Goal: Entertainment & Leisure: Consume media (video, audio)

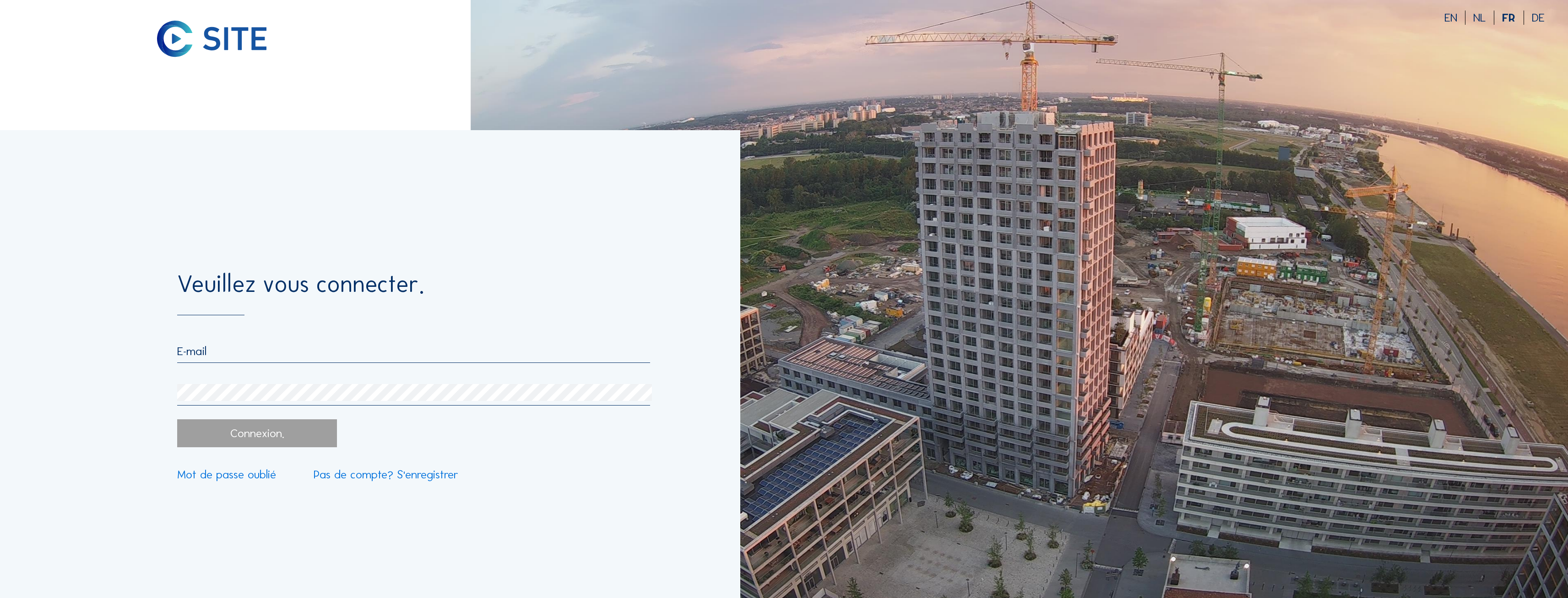
click at [245, 360] on div at bounding box center [413, 353] width 473 height 19
click at [242, 348] on input "email" at bounding box center [413, 351] width 473 height 14
type input "[EMAIL_ADDRESS][DOMAIN_NAME]"
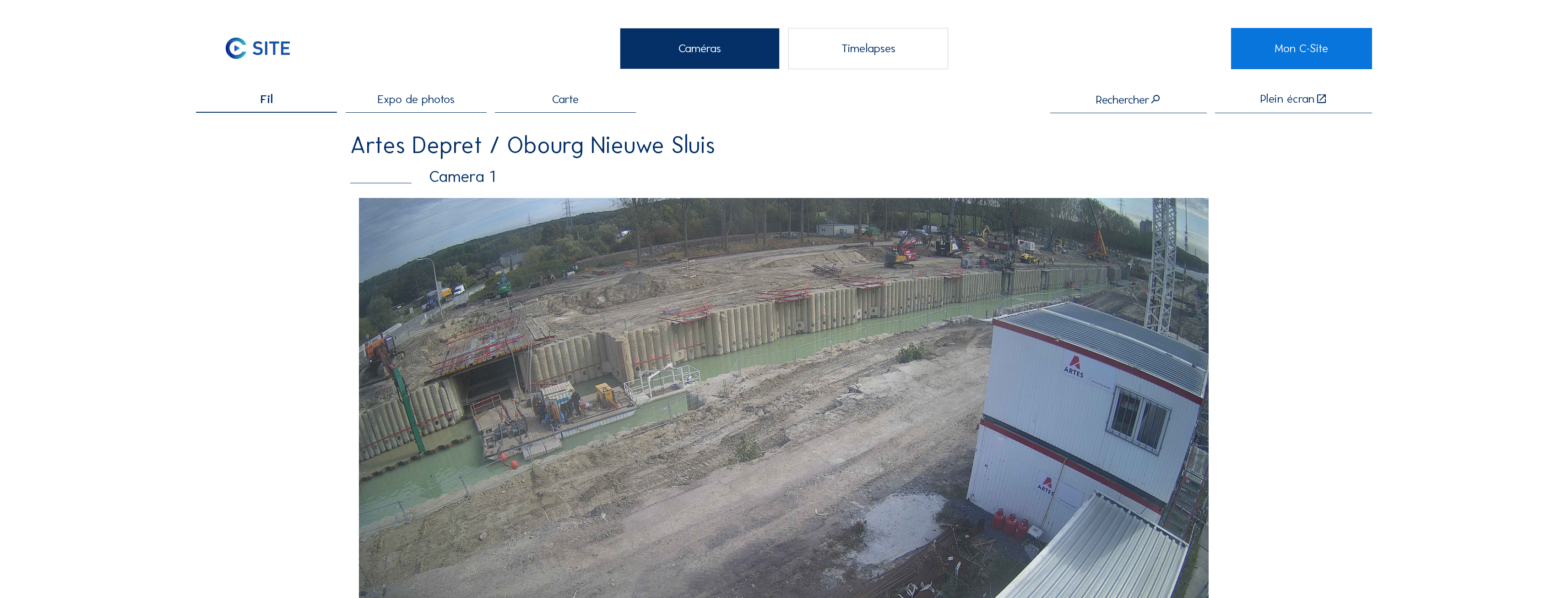
click at [426, 103] on span "Expo de photos" at bounding box center [416, 99] width 77 height 11
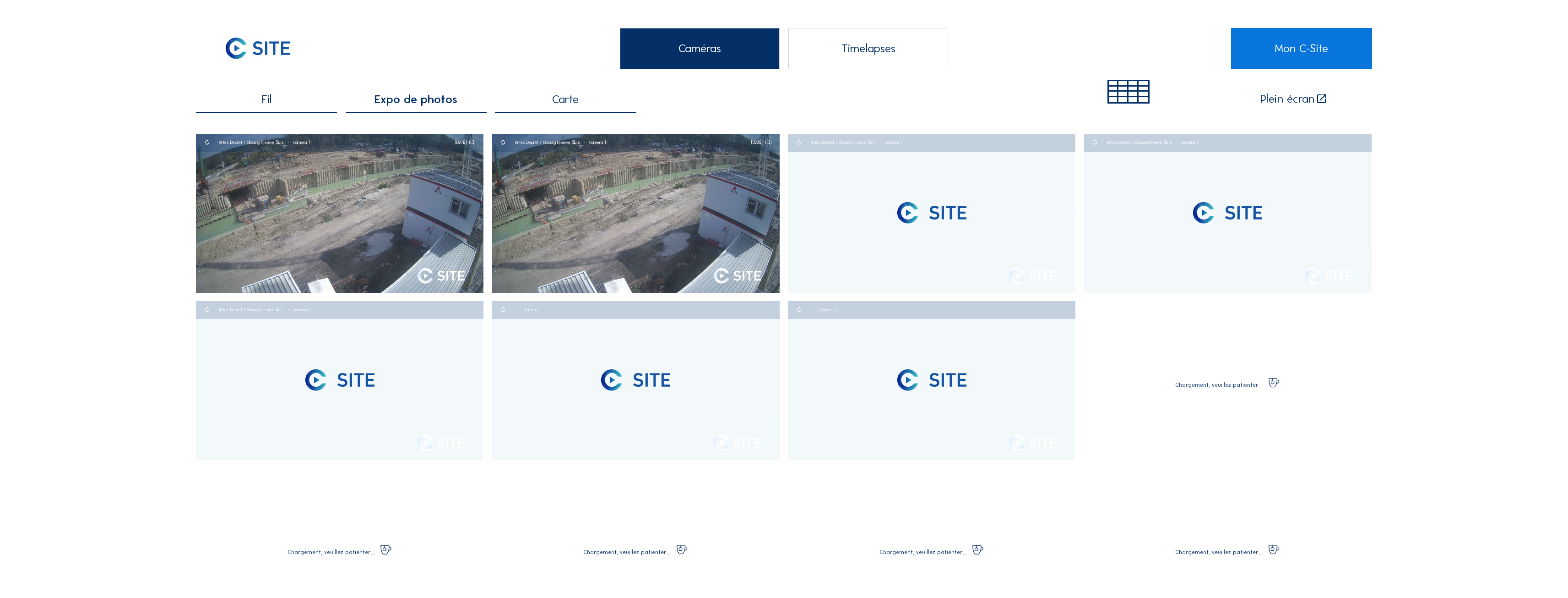
click at [857, 43] on div "Timelapses" at bounding box center [868, 48] width 160 height 41
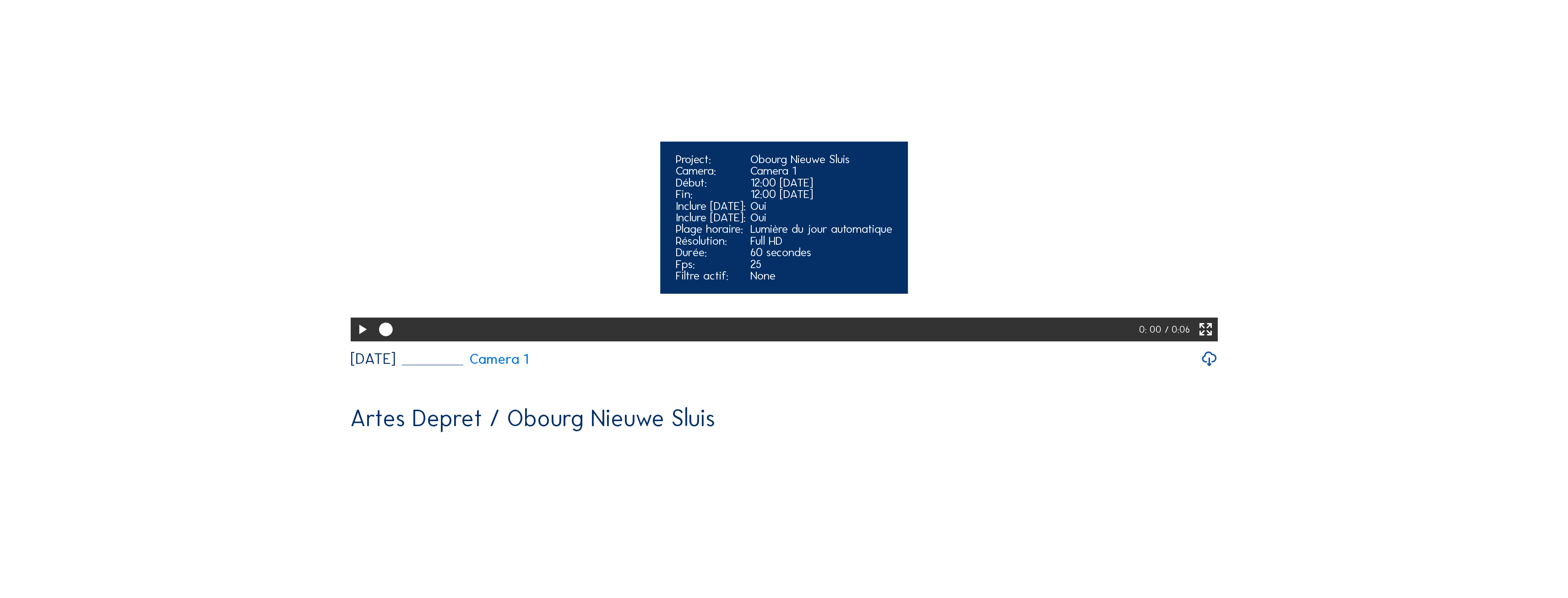
scroll to position [275, 0]
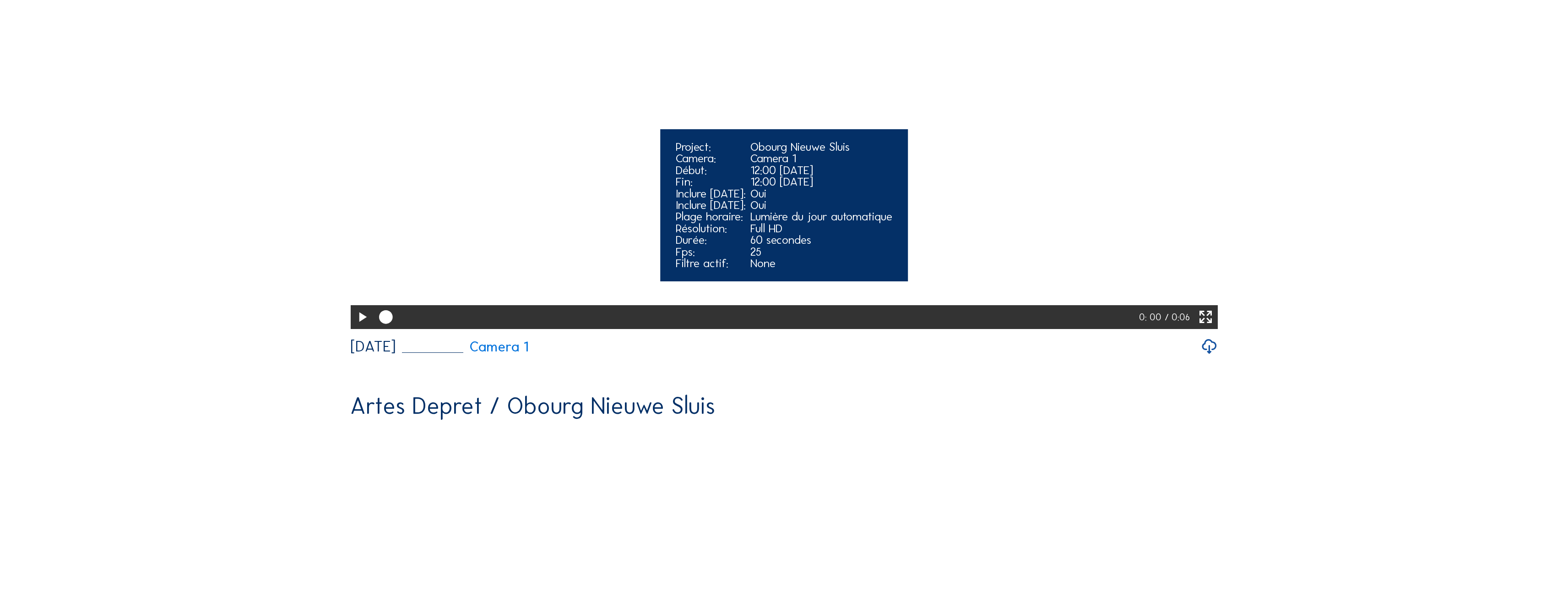
click at [361, 327] on icon at bounding box center [362, 317] width 16 height 20
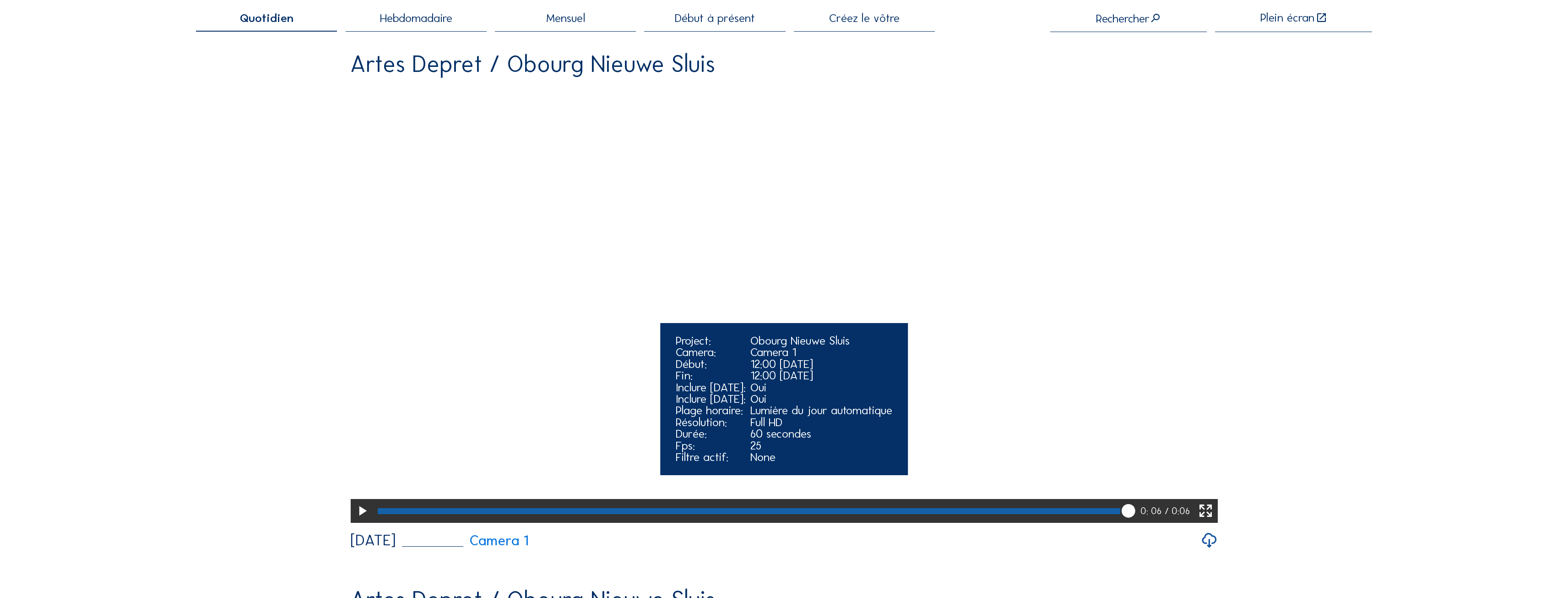
scroll to position [0, 0]
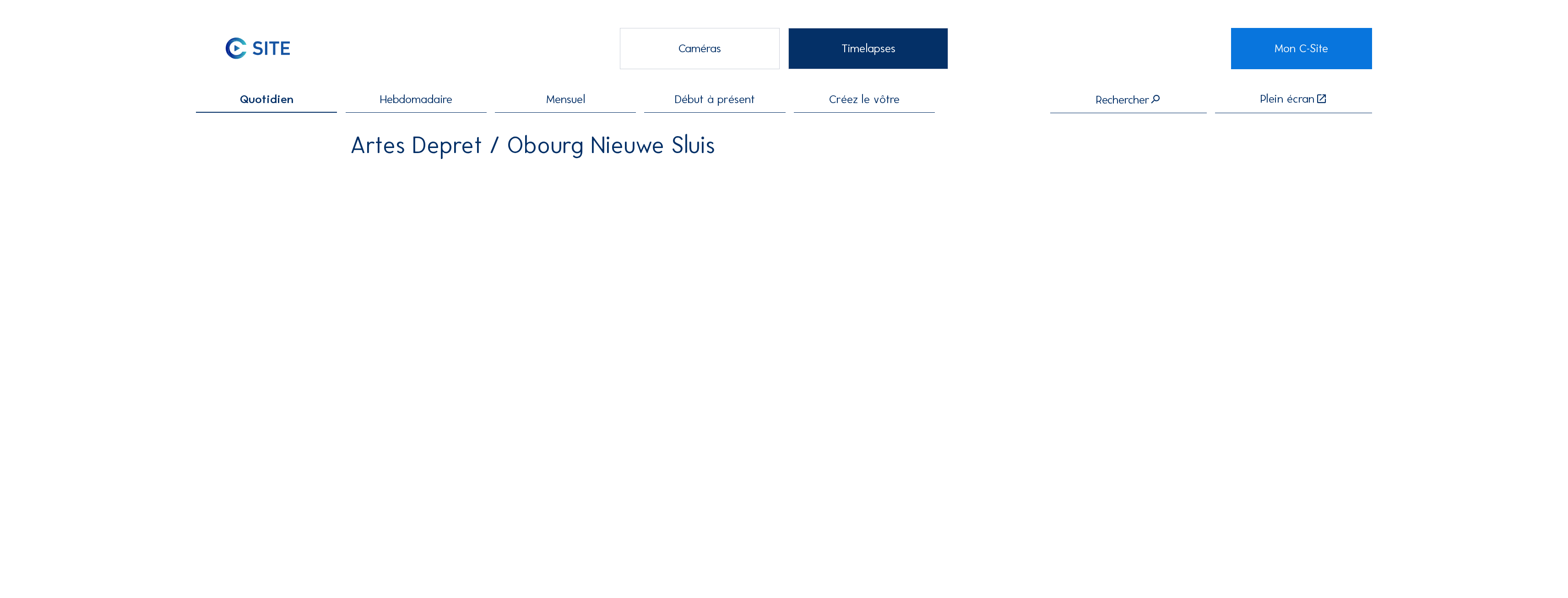
click at [408, 111] on div "Hebdomadaire" at bounding box center [416, 103] width 141 height 19
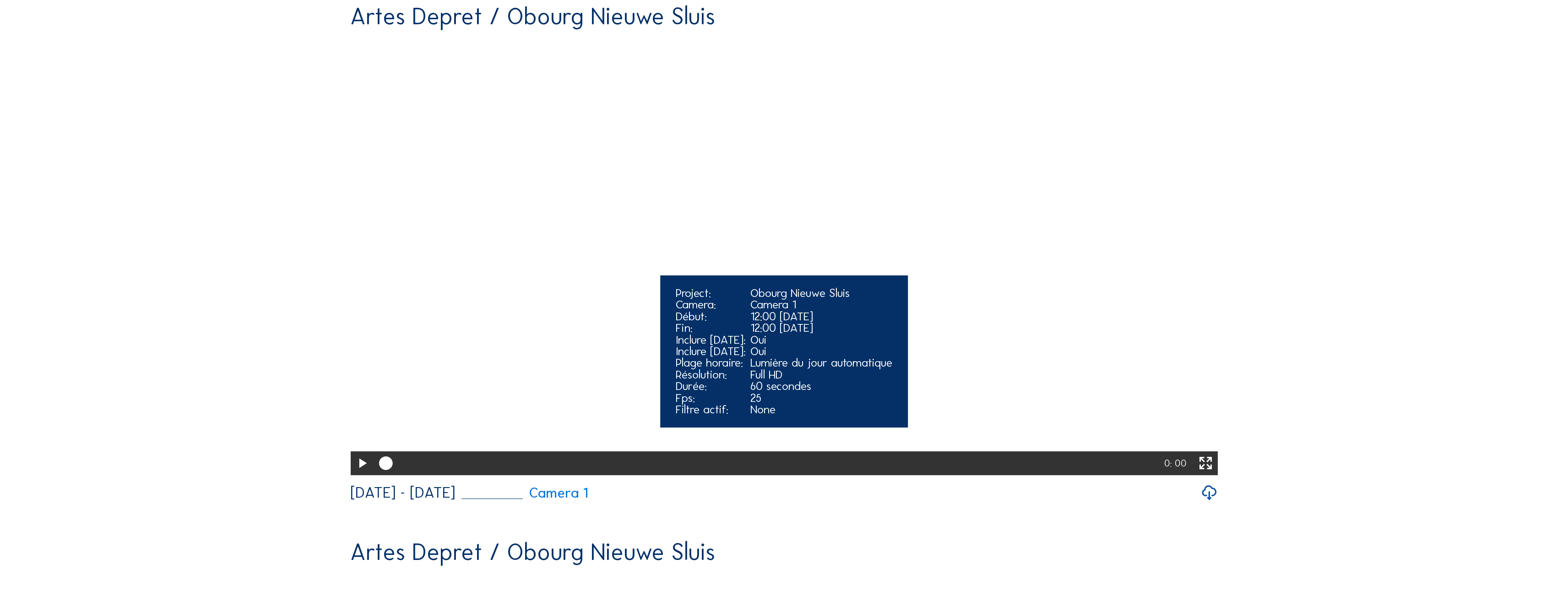
scroll to position [321, 0]
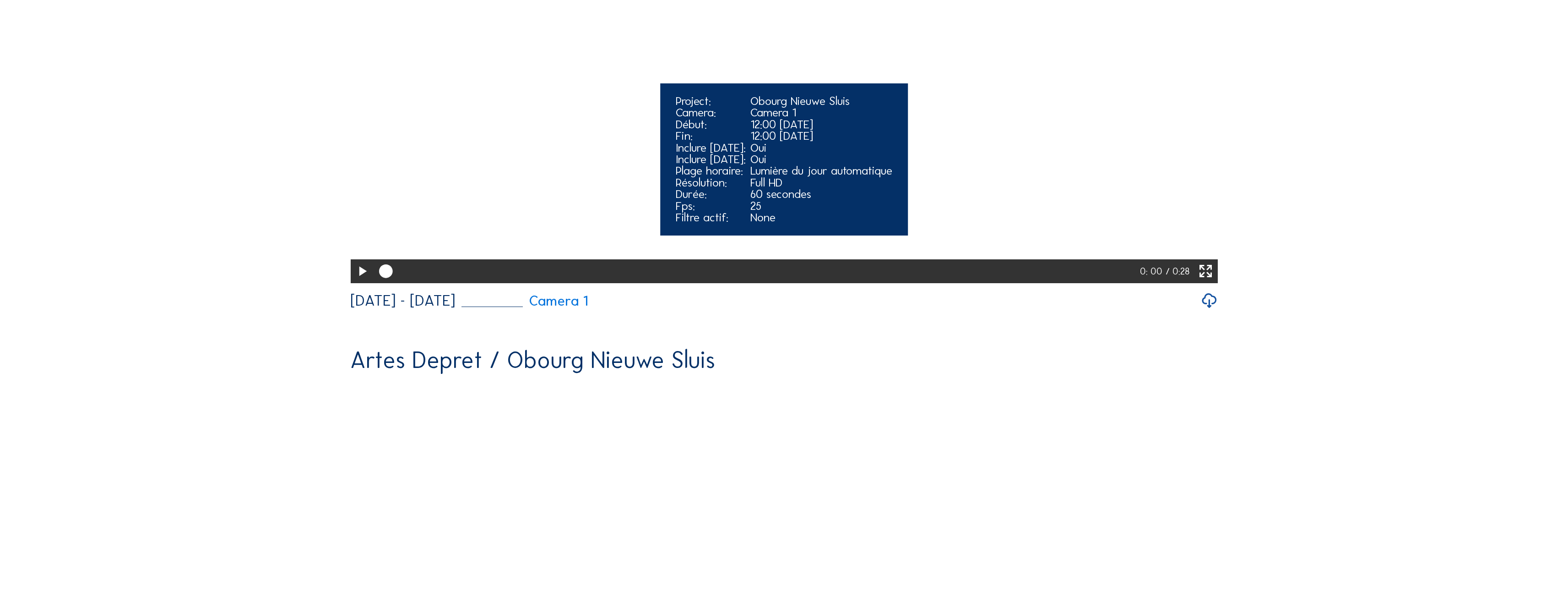
click at [360, 281] on icon at bounding box center [362, 271] width 16 height 20
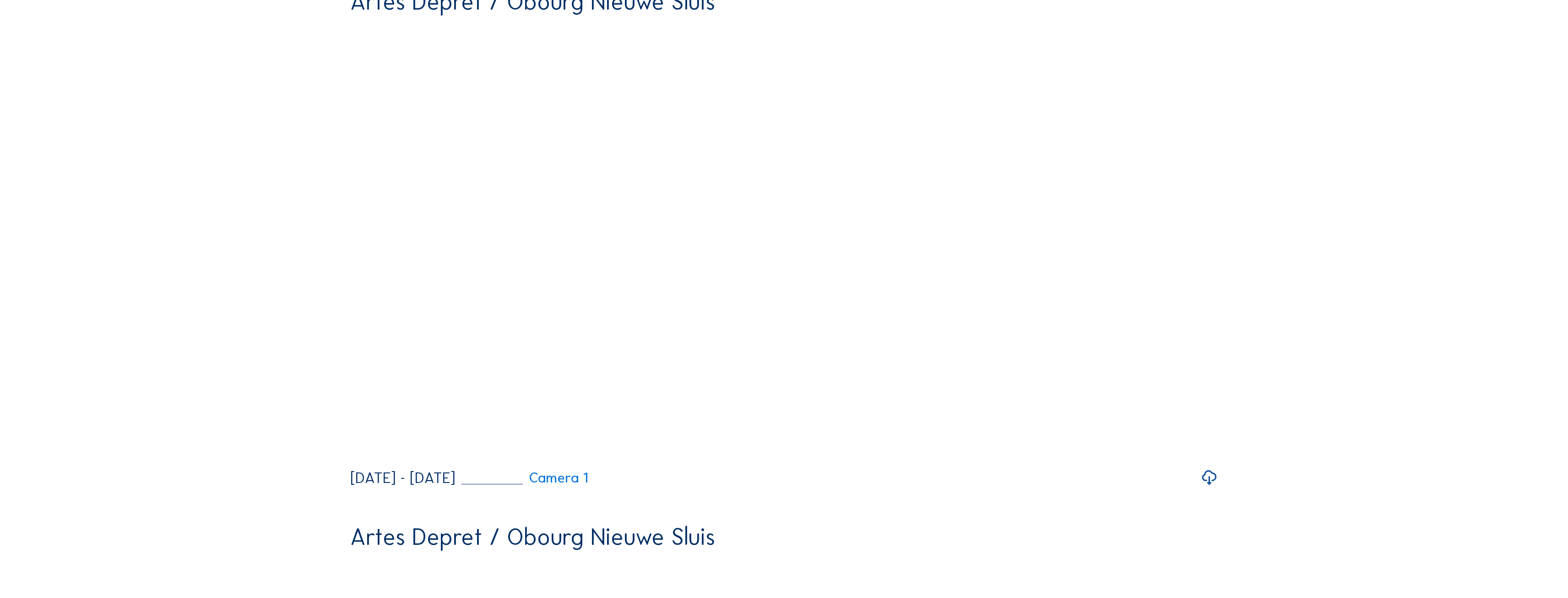
scroll to position [825, 0]
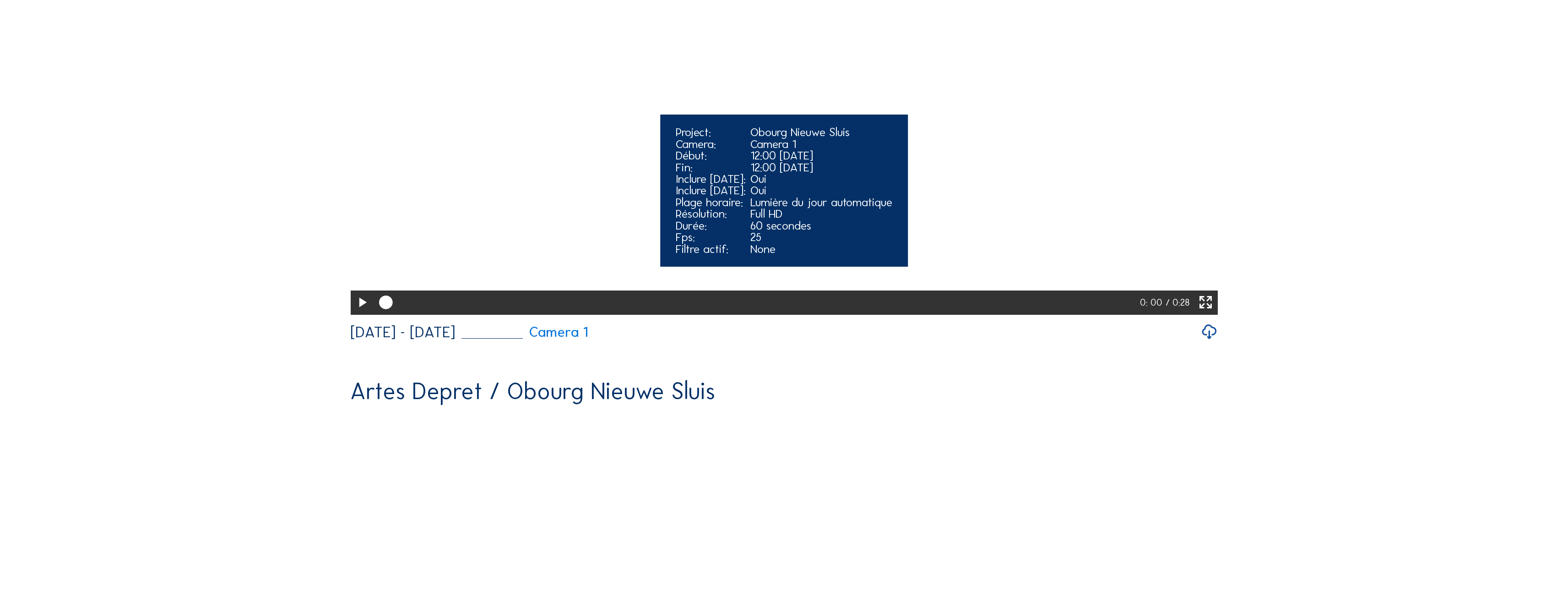
click at [361, 312] on icon at bounding box center [362, 302] width 16 height 20
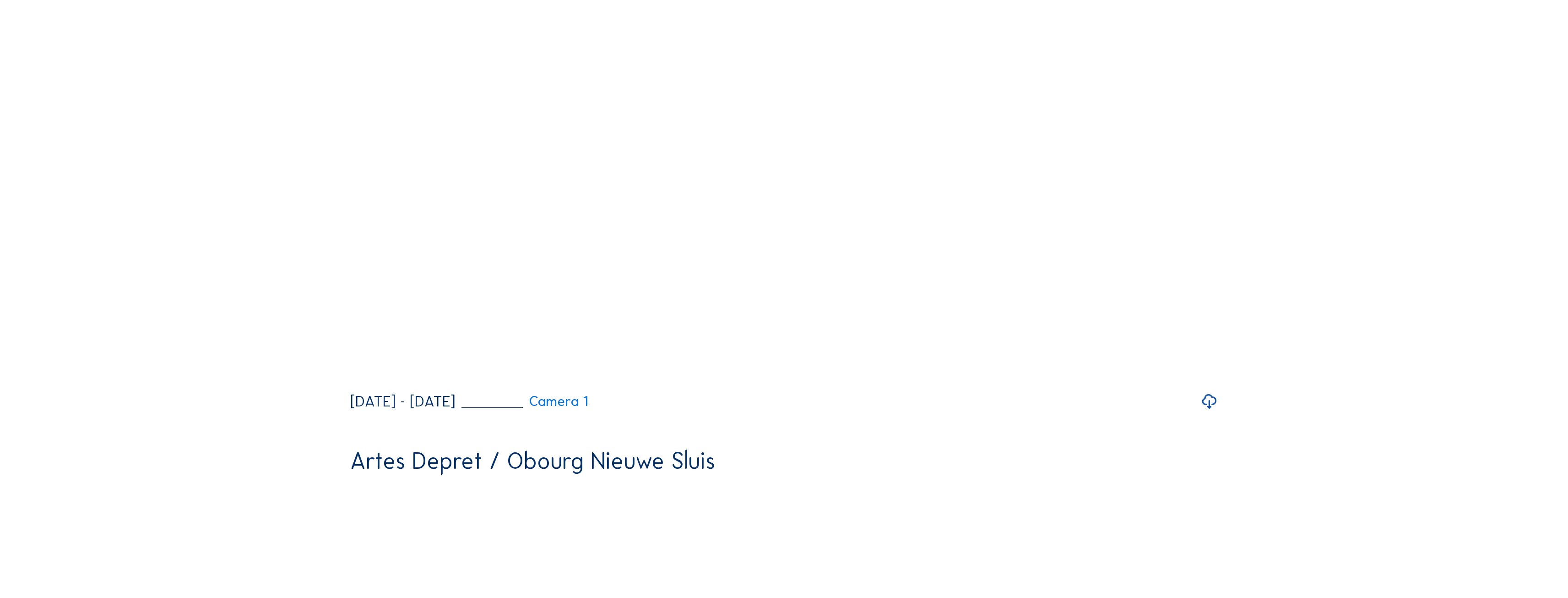
scroll to position [1466, 0]
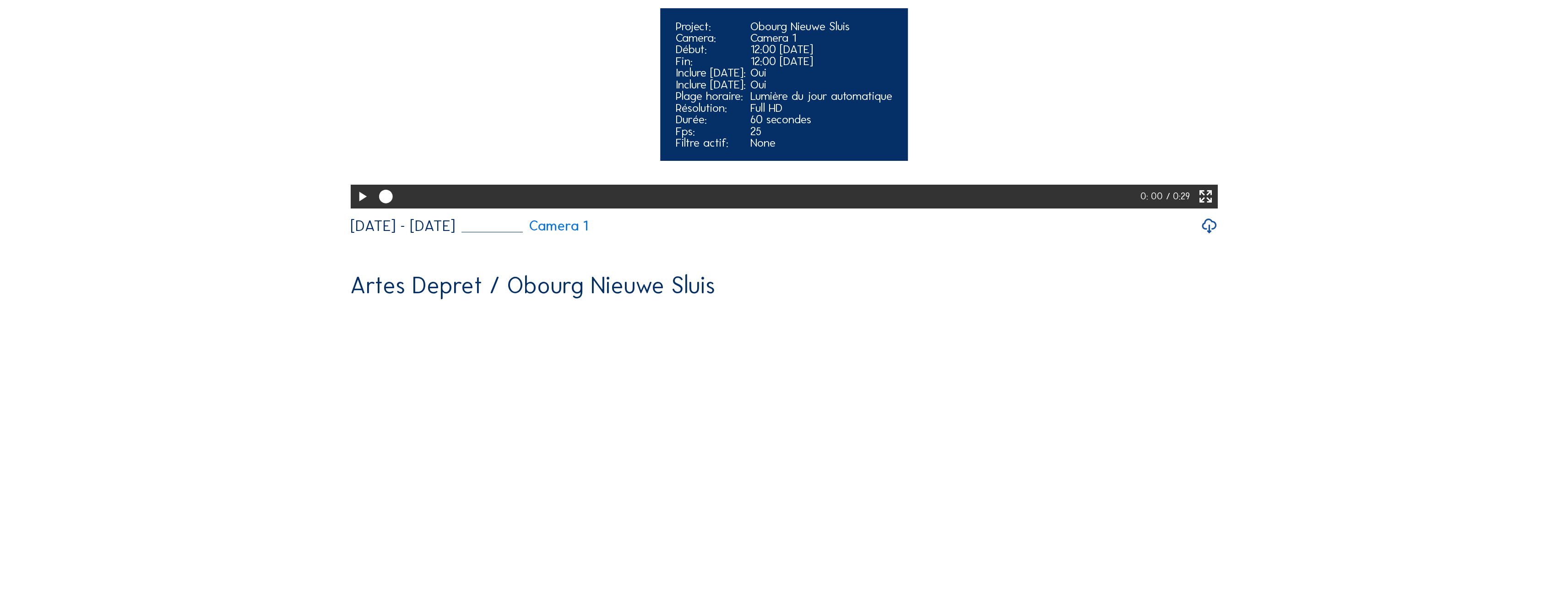
click at [360, 207] on icon at bounding box center [362, 196] width 16 height 20
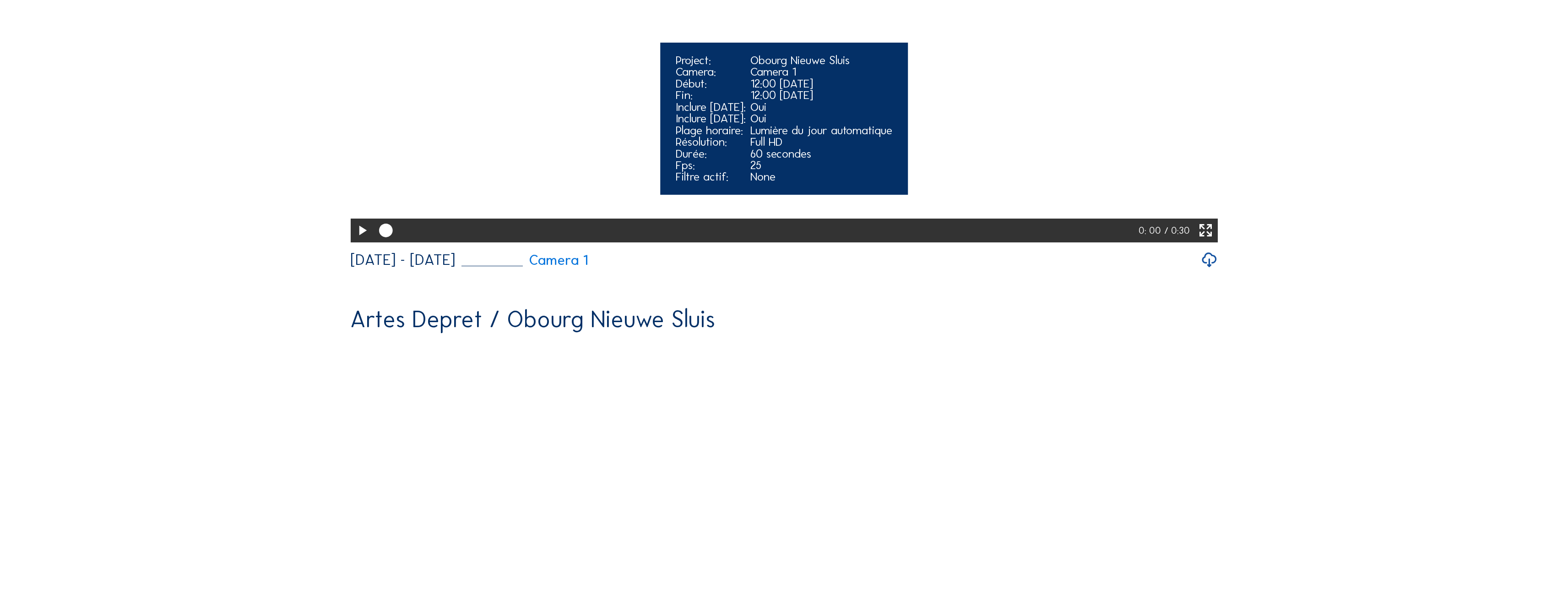
scroll to position [2016, 0]
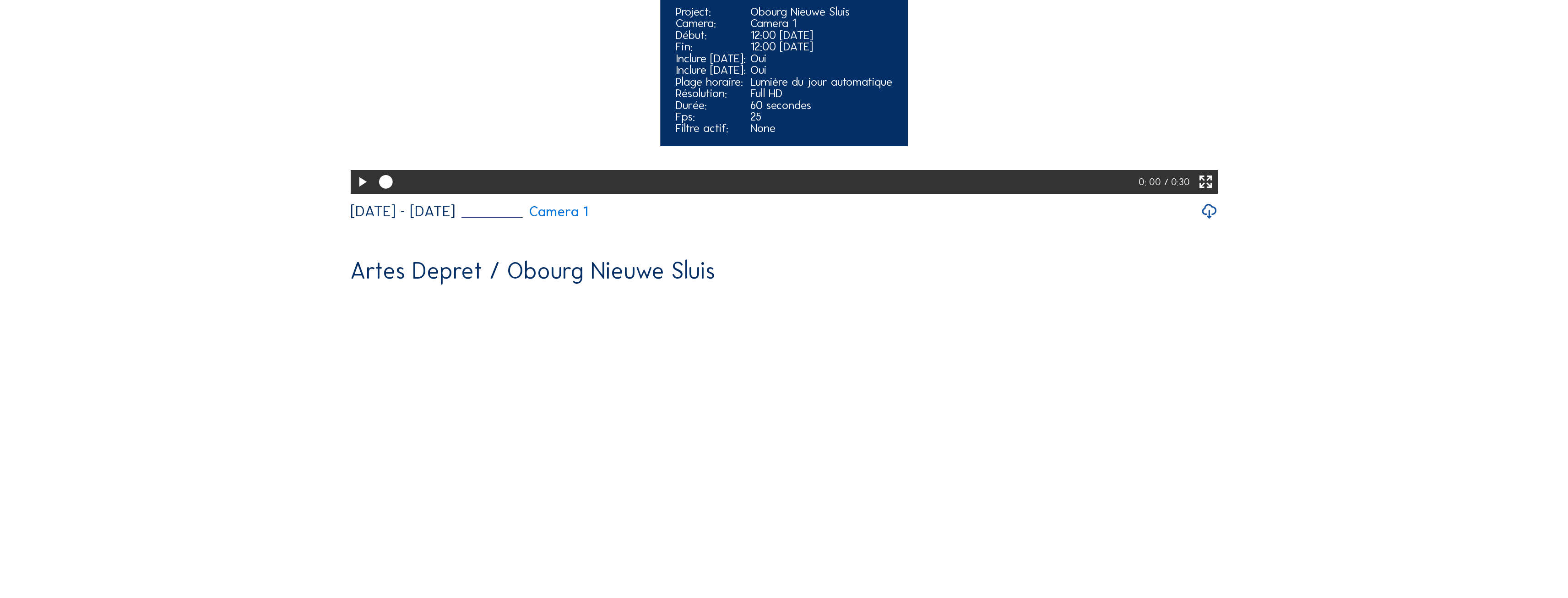
click at [360, 192] on icon at bounding box center [362, 182] width 16 height 20
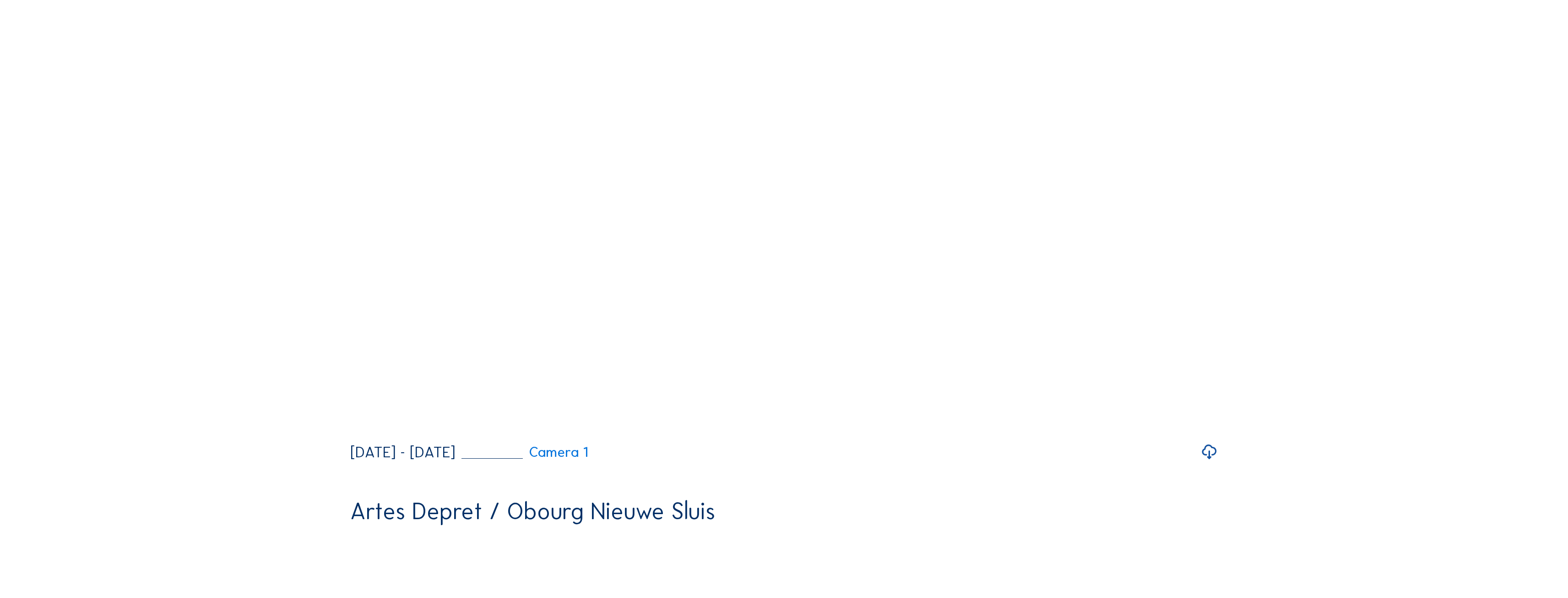
scroll to position [2474, 0]
